Goal: Find contact information: Find contact information

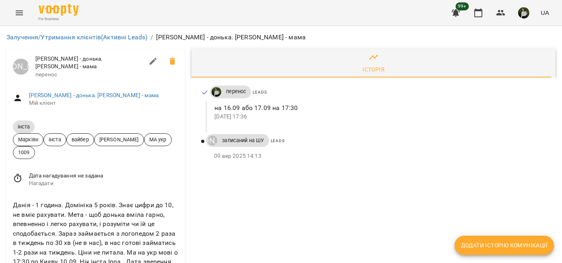
scroll to position [67, 0]
drag, startPoint x: 358, startPoint y: 191, endPoint x: 318, endPoint y: 185, distance: 39.9
drag, startPoint x: 351, startPoint y: 145, endPoint x: 224, endPoint y: 190, distance: 134.1
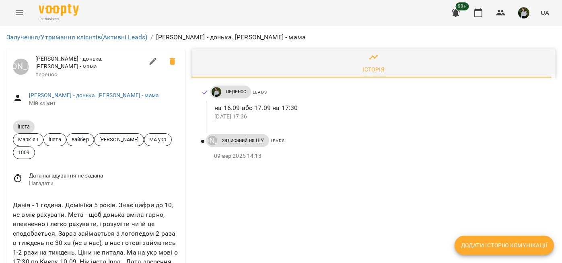
click at [351, 145] on div "Leads" at bounding box center [408, 141] width 278 height 14
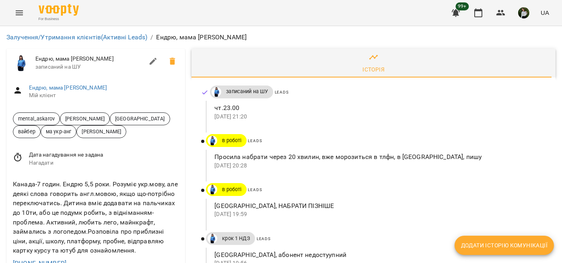
click at [322, 36] on ol "Залучення/Утримання клієнтів (Активні Leads) / [PERSON_NAME], мама [PERSON_NAME]" at bounding box center [280, 38] width 549 height 10
click at [377, 103] on p "чт.23.00" at bounding box center [378, 108] width 328 height 10
drag, startPoint x: 61, startPoint y: 193, endPoint x: 14, endPoint y: 191, distance: 47.1
click at [14, 257] on div "[PHONE_NUMBER]" at bounding box center [95, 263] width 169 height 13
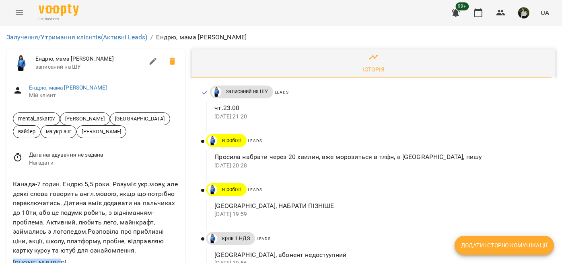
copy link "[PHONE_NUMBER]"
click at [332, 87] on div "записаний на ШУ Leads чт.23.00 [DATE] 21:20" at bounding box center [373, 105] width 345 height 36
